Goal: Transaction & Acquisition: Purchase product/service

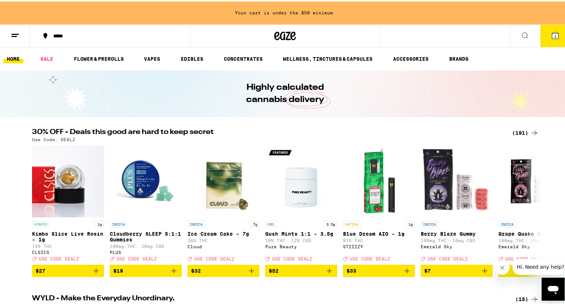
click at [516, 131] on div "(191)" at bounding box center [525, 131] width 27 height 9
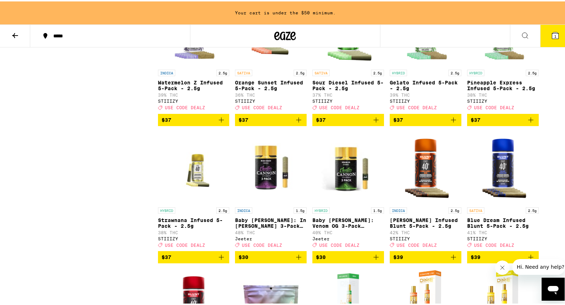
scroll to position [3985, 0]
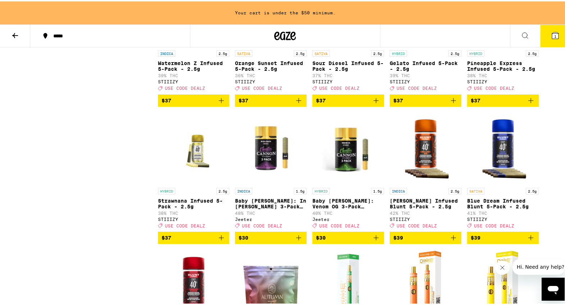
click at [219, 104] on icon "Add to bag" at bounding box center [221, 99] width 9 height 9
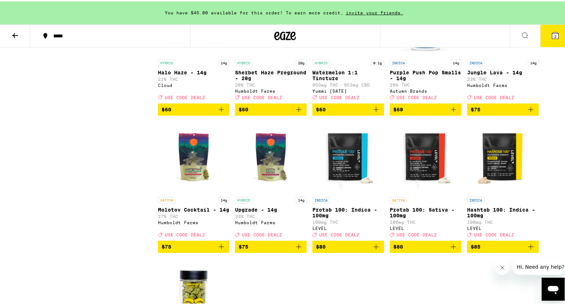
scroll to position [5067, 0]
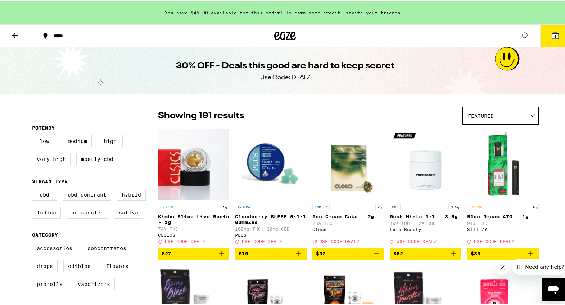
scroll to position [149, 0]
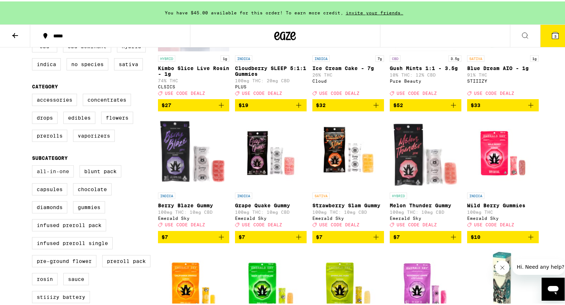
click at [47, 176] on label "All-In-One" at bounding box center [53, 170] width 42 height 12
click at [34, 165] on input "All-In-One" at bounding box center [33, 165] width 0 height 0
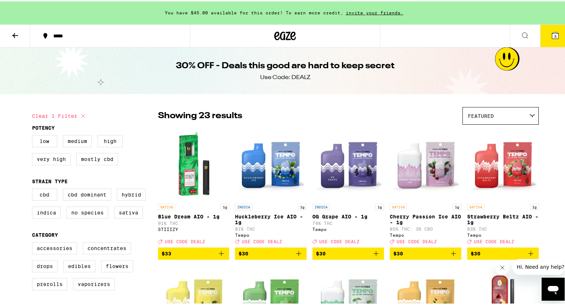
click at [81, 115] on icon at bounding box center [83, 114] width 9 height 9
checkbox input "false"
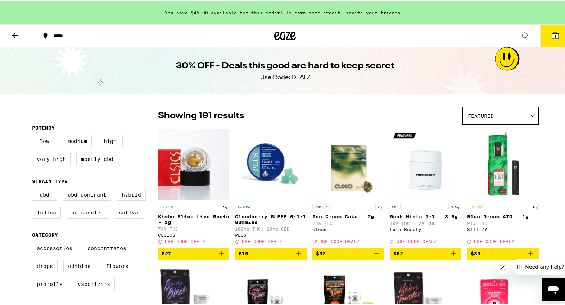
click at [16, 35] on icon at bounding box center [15, 34] width 9 height 9
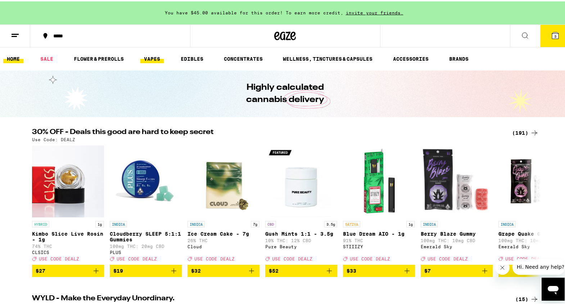
click at [147, 55] on link "VAPES" at bounding box center [151, 57] width 23 height 9
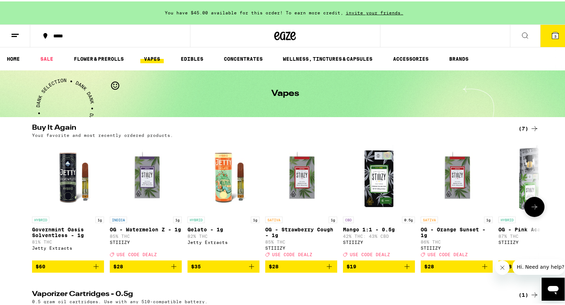
click at [533, 208] on icon at bounding box center [534, 205] width 6 height 5
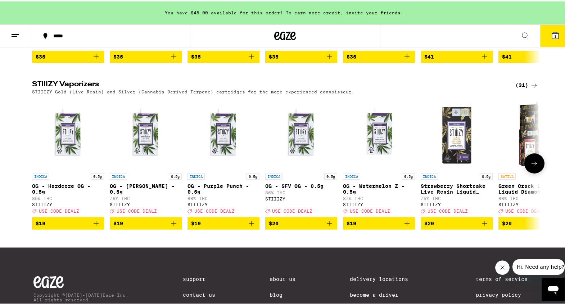
scroll to position [849, 0]
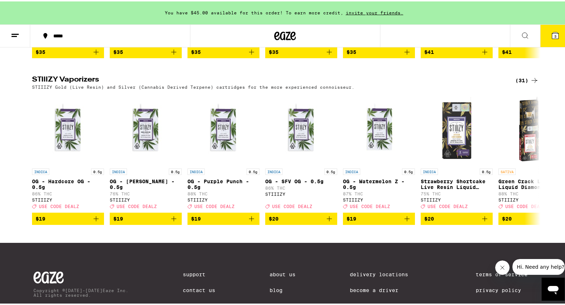
click at [520, 83] on div "(31)" at bounding box center [526, 79] width 23 height 9
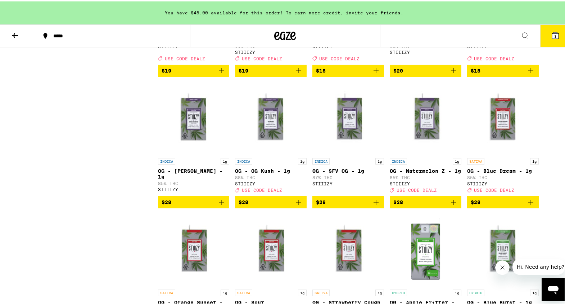
scroll to position [467, 0]
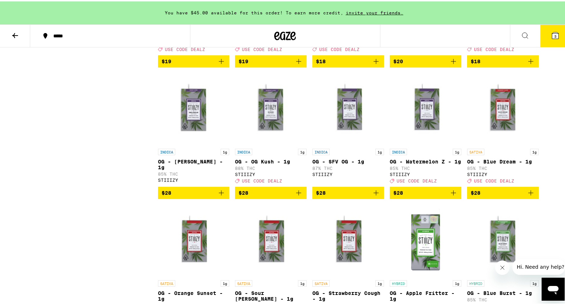
click at [449, 196] on icon "Add to bag" at bounding box center [453, 191] width 9 height 9
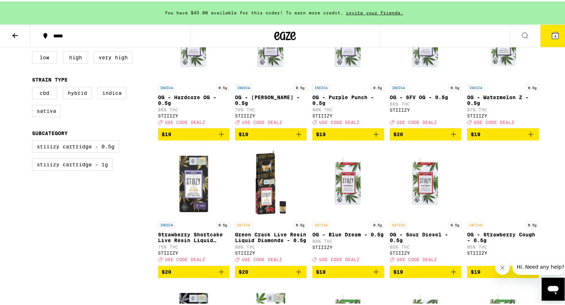
scroll to position [0, 0]
